Goal: Information Seeking & Learning: Find specific page/section

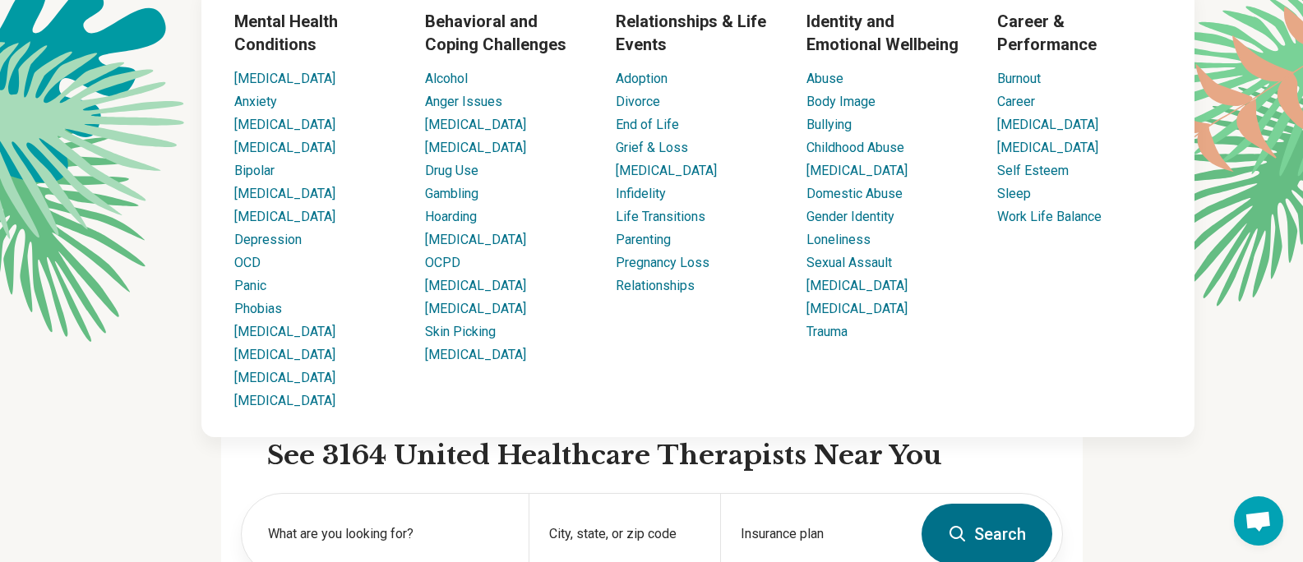
scroll to position [164, 0]
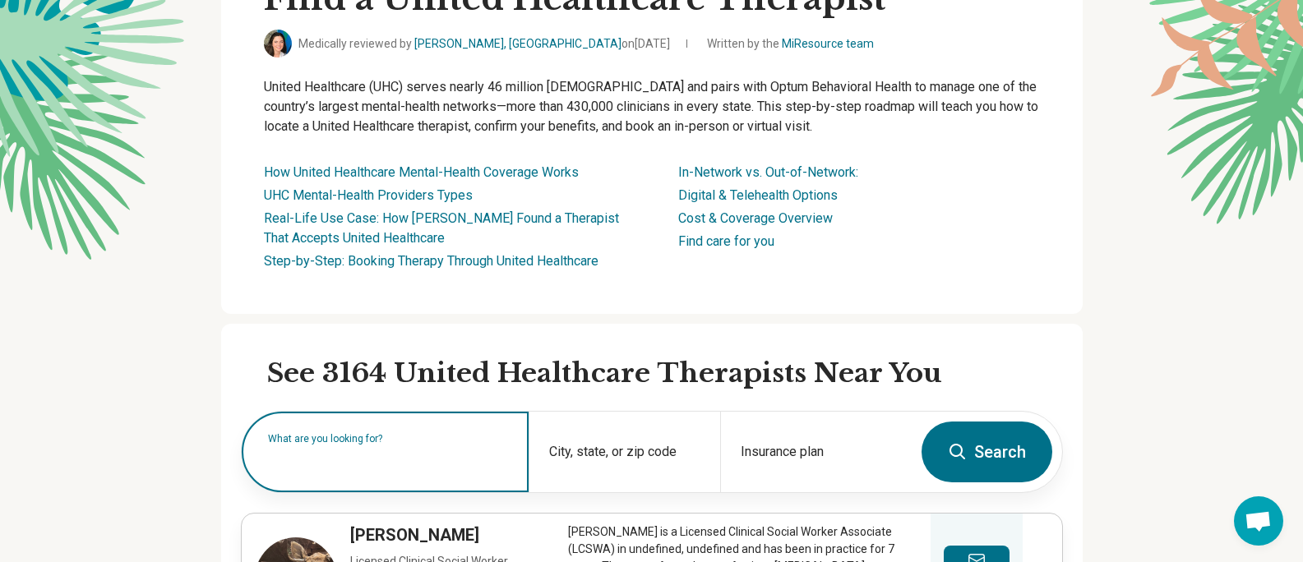
click at [451, 465] on input "text" at bounding box center [388, 460] width 241 height 20
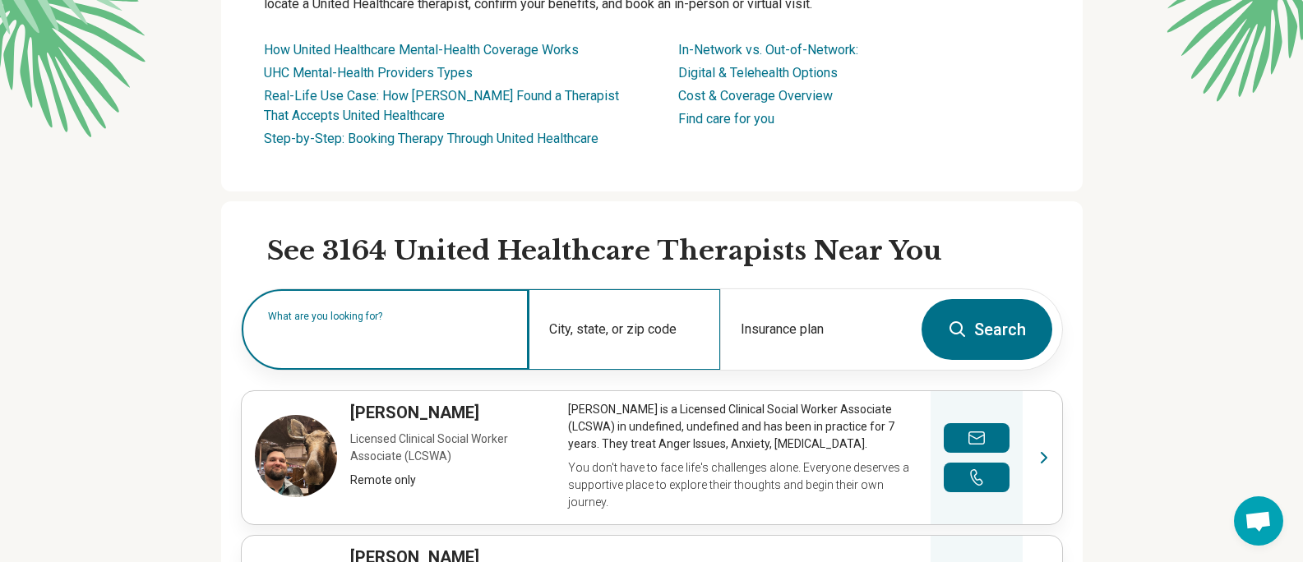
scroll to position [247, 0]
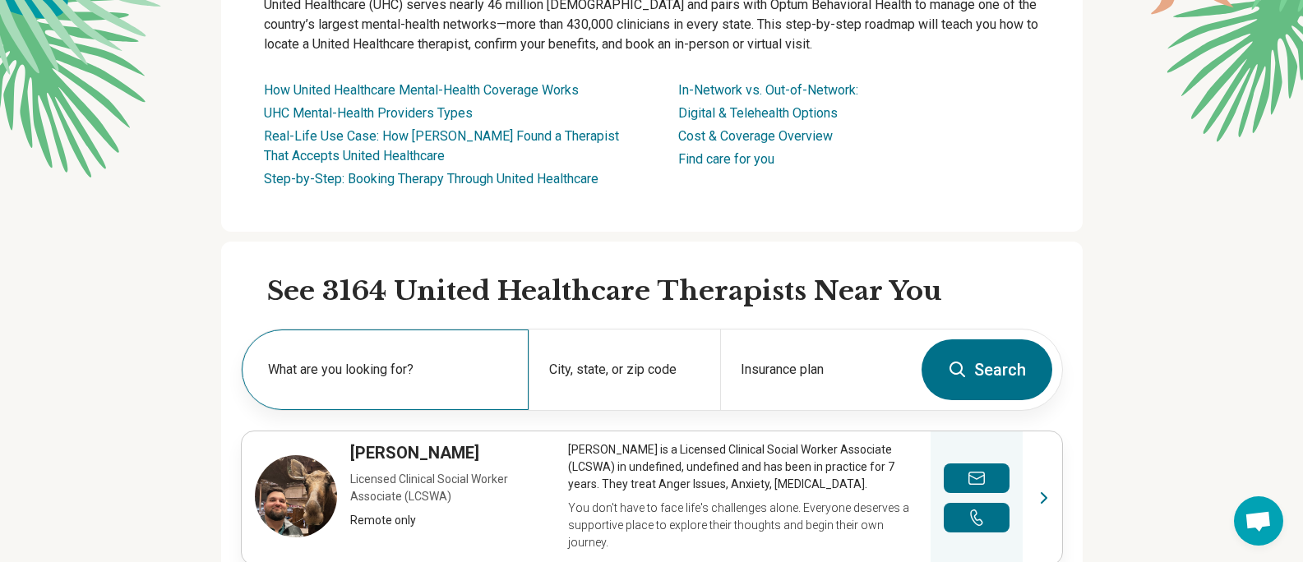
click at [307, 350] on div "What are you looking for?" at bounding box center [385, 370] width 287 height 81
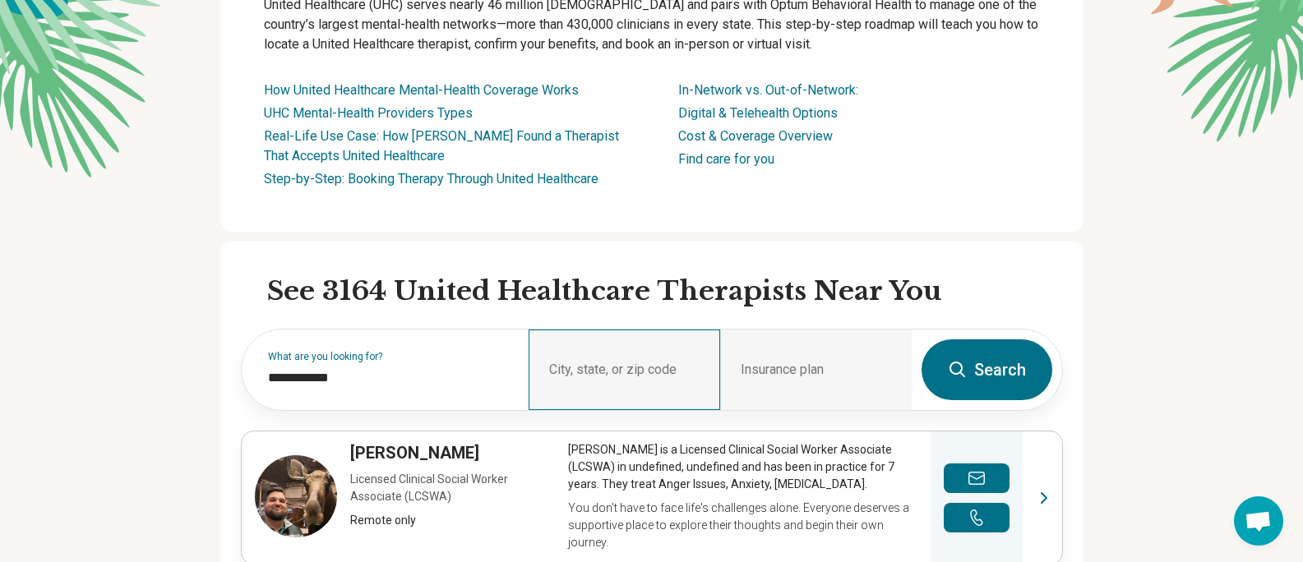
click at [636, 362] on div "City, state, or zip code" at bounding box center [625, 370] width 192 height 81
click at [414, 364] on div "**********" at bounding box center [385, 370] width 287 height 81
click at [548, 367] on div "City, state, or zip code" at bounding box center [625, 370] width 192 height 81
click at [586, 370] on div "City, state, or zip code" at bounding box center [625, 370] width 192 height 81
click at [602, 370] on div "City, state, or zip code" at bounding box center [625, 370] width 192 height 81
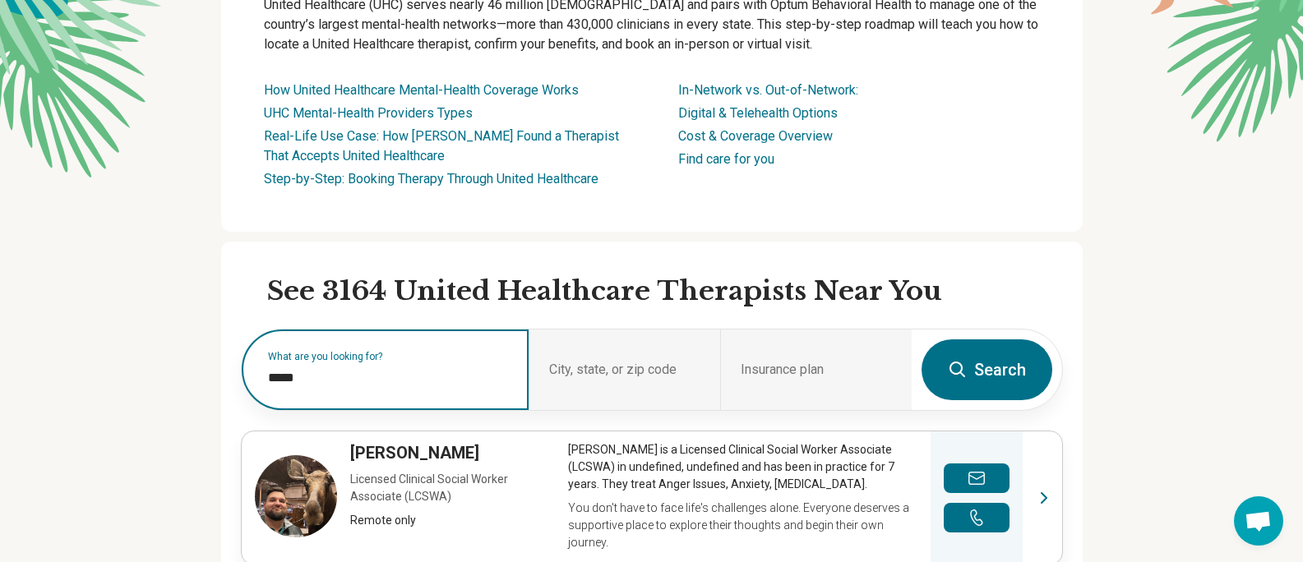
click at [329, 382] on input "****" at bounding box center [388, 378] width 241 height 20
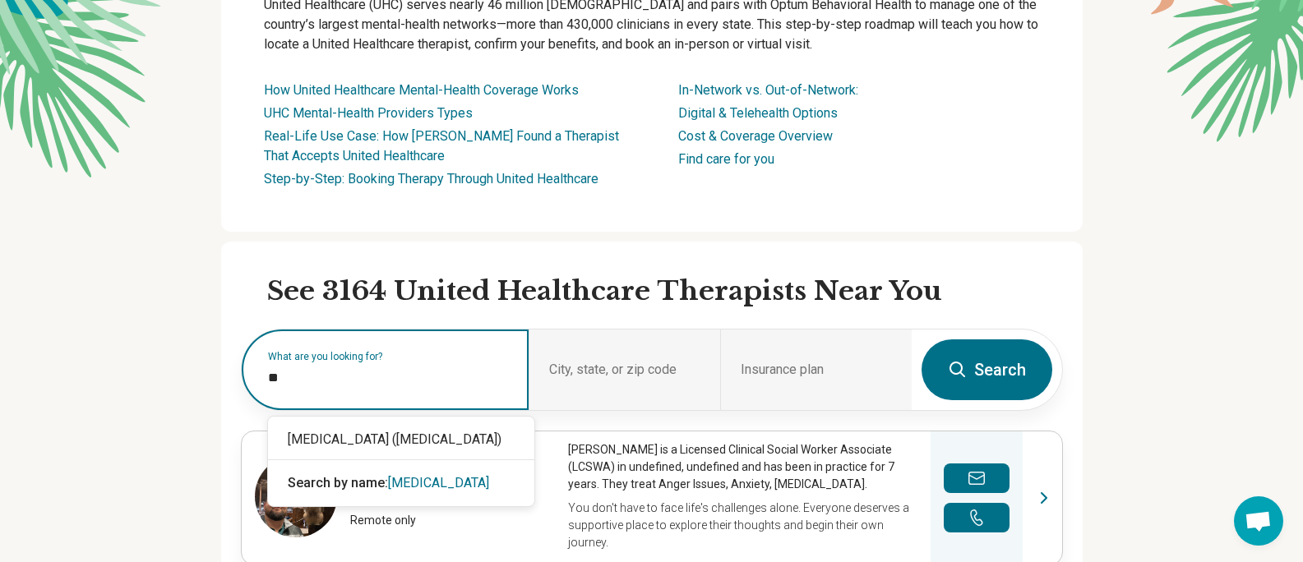
type input "*"
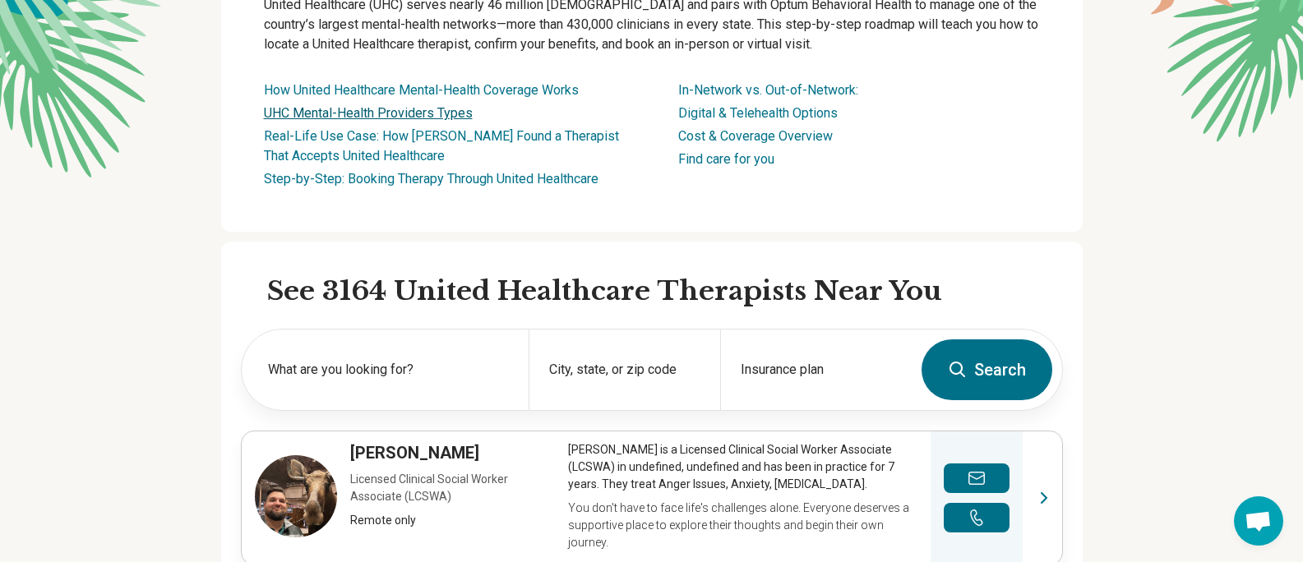
click at [342, 115] on link "UHC Mental-Health Providers Types" at bounding box center [368, 113] width 209 height 16
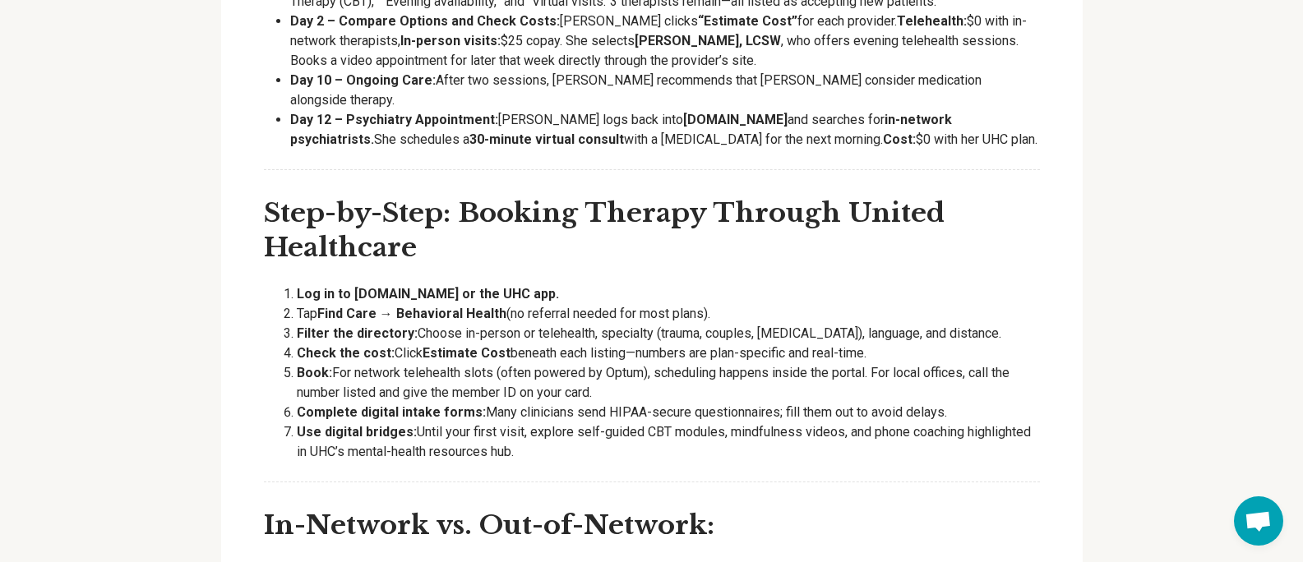
scroll to position [3128, 0]
